Goal: Find specific page/section: Find specific page/section

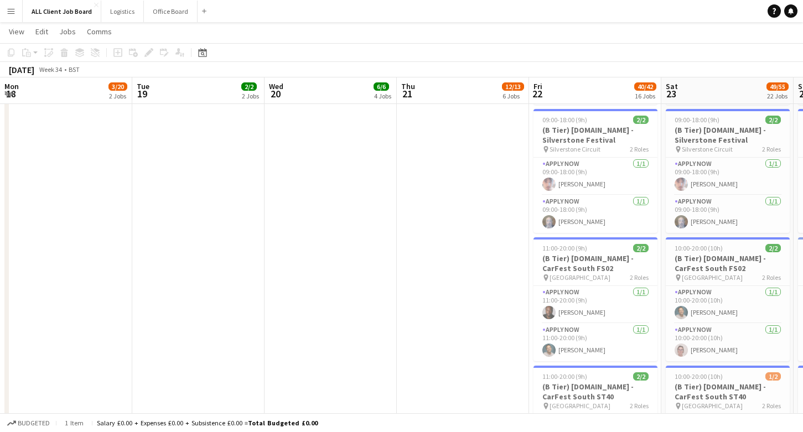
scroll to position [0, 404]
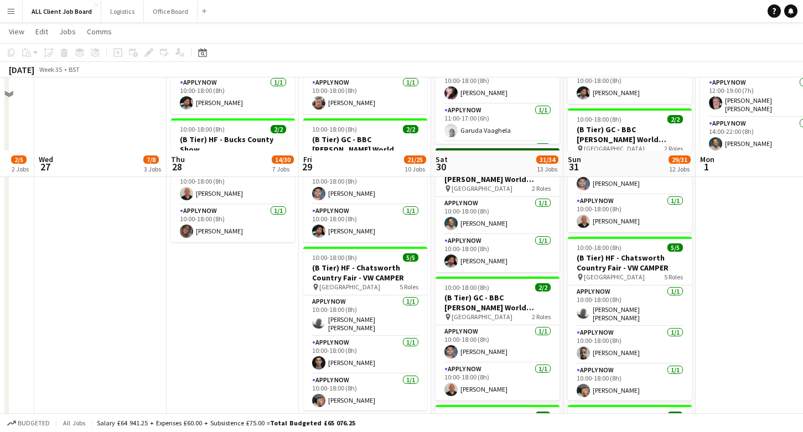
scroll to position [598, 0]
